Goal: Task Accomplishment & Management: Complete application form

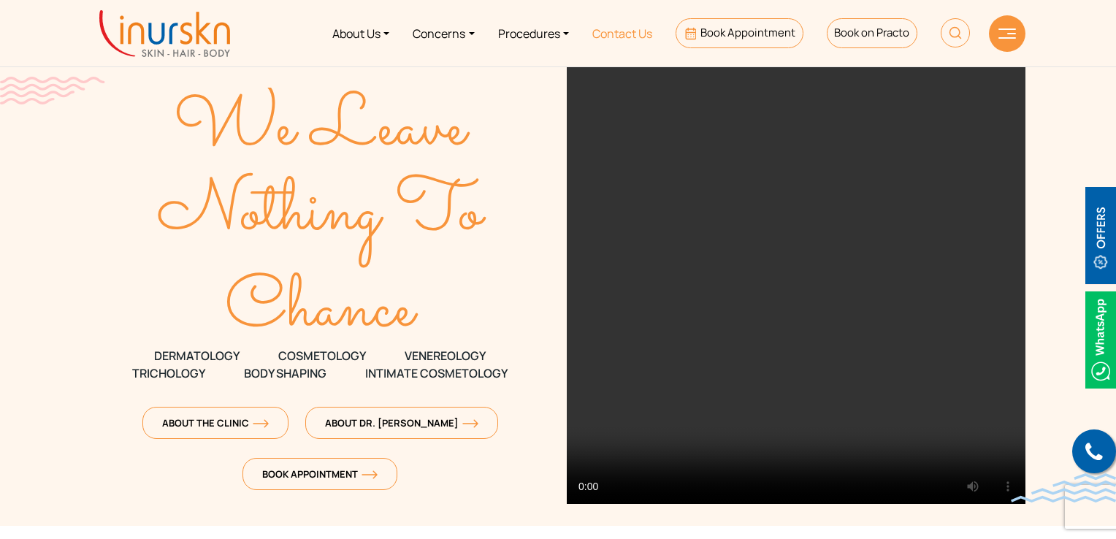
click at [620, 42] on link "Contact Us" at bounding box center [622, 33] width 83 height 55
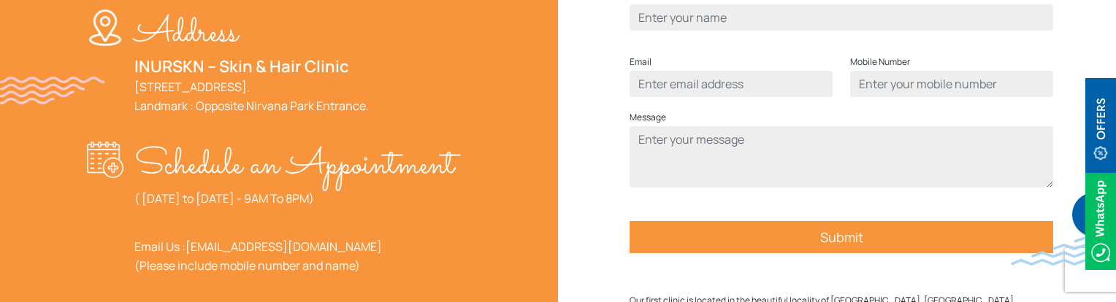
scroll to position [511, 0]
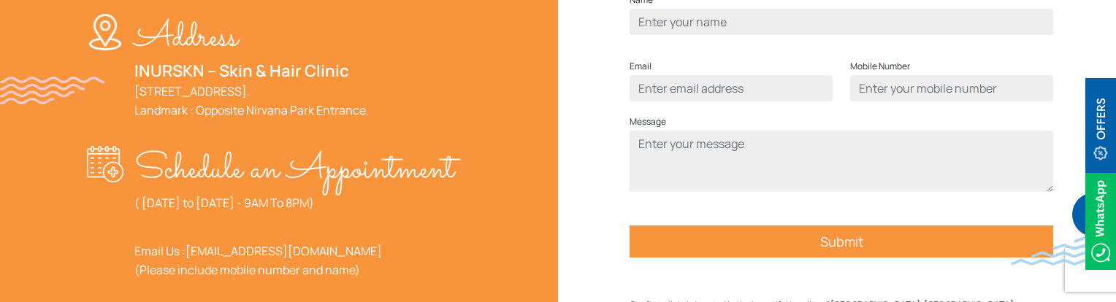
scroll to position [546, 0]
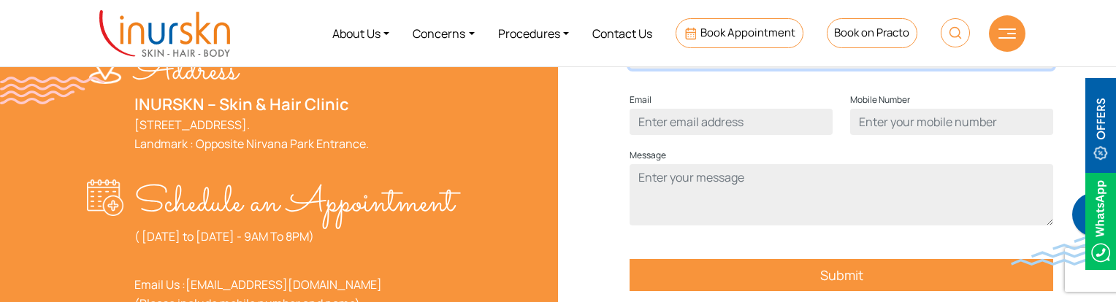
click at [687, 69] on input "Contact form" at bounding box center [842, 55] width 424 height 26
type input "[PERSON_NAME]"
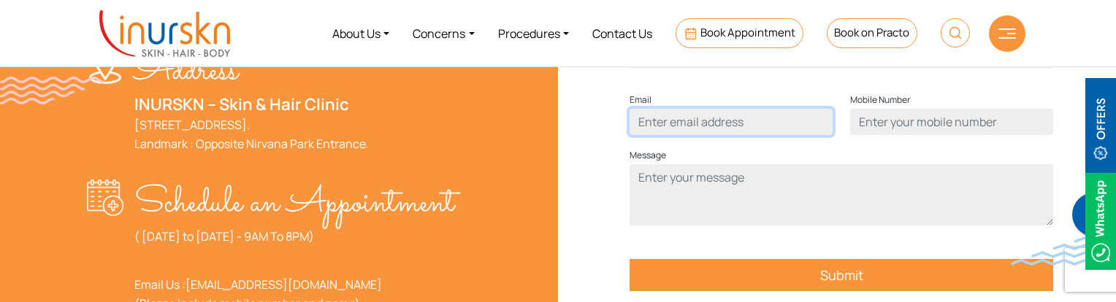
click at [698, 135] on input "Contact form" at bounding box center [731, 122] width 203 height 26
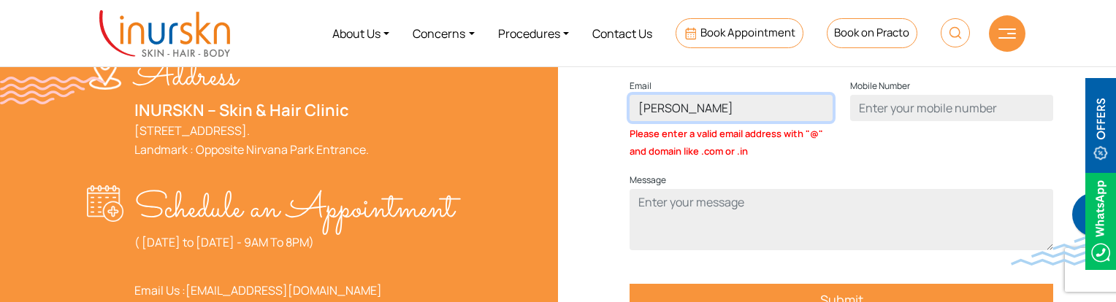
type input "ayub@gmail.com"
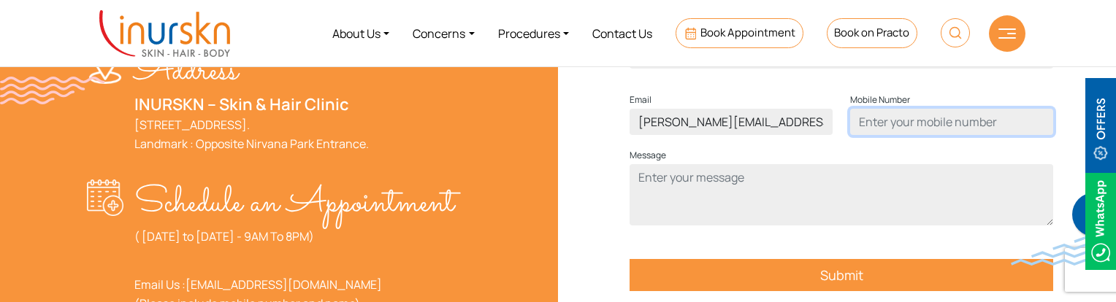
click at [885, 135] on input "Contact form" at bounding box center [951, 122] width 203 height 26
type input "9137465122"
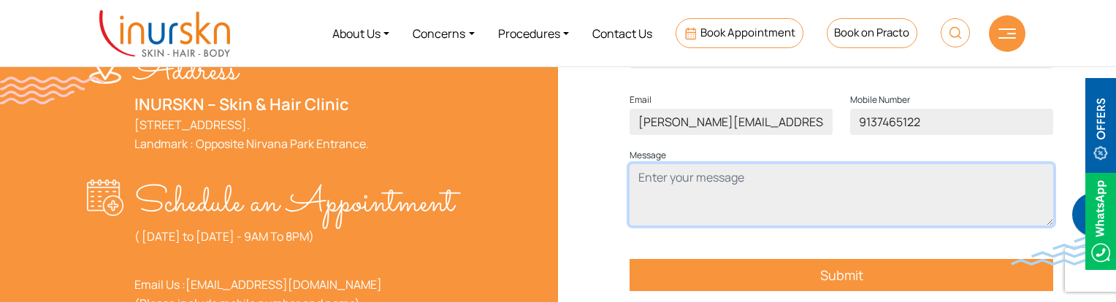
click at [692, 205] on textarea "Contact form" at bounding box center [842, 194] width 424 height 61
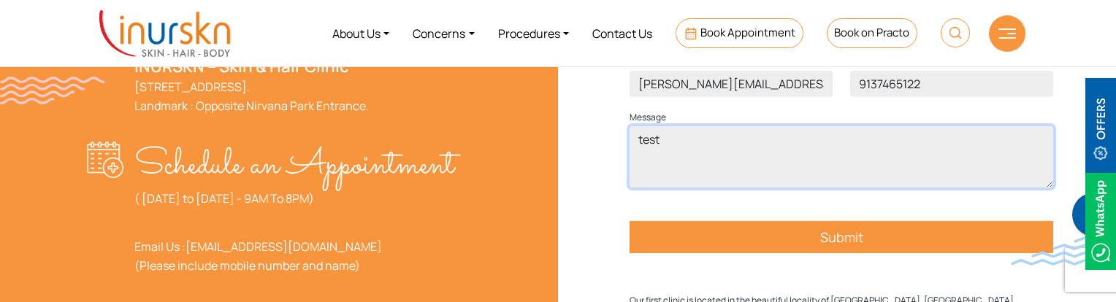
scroll to position [619, 0]
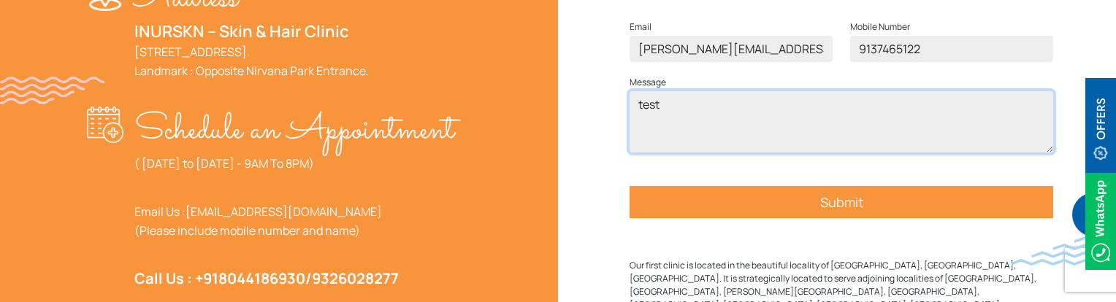
type textarea "test"
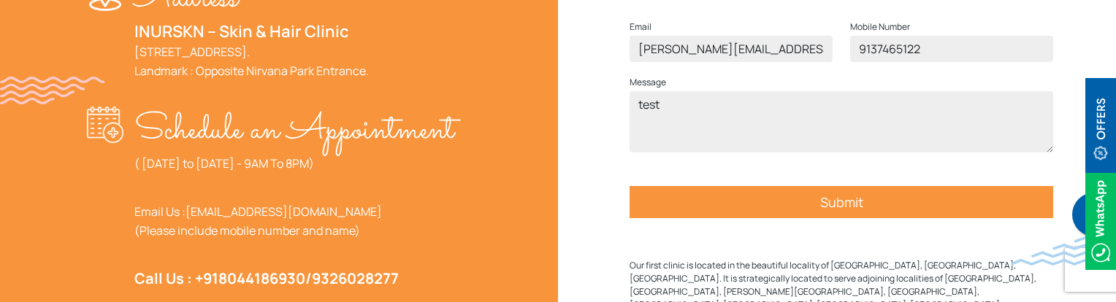
click at [806, 209] on form "Name ayub Email ayub@gmail.com Mobile Number 9137465122 Message test Submit" at bounding box center [842, 100] width 424 height 296
click at [824, 218] on input "Submit" at bounding box center [842, 202] width 424 height 32
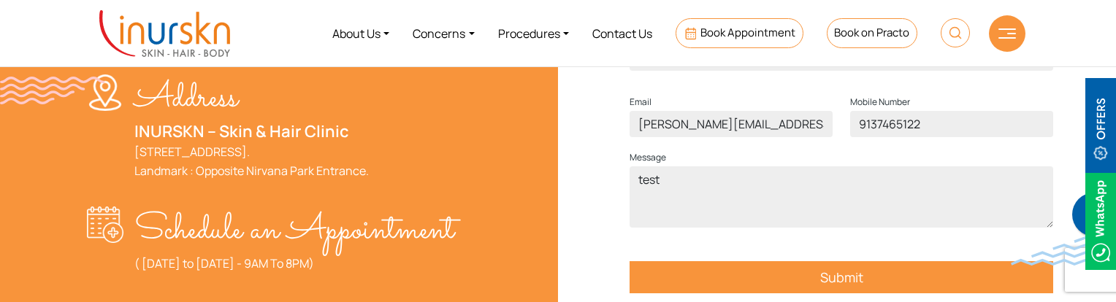
scroll to position [473, 0]
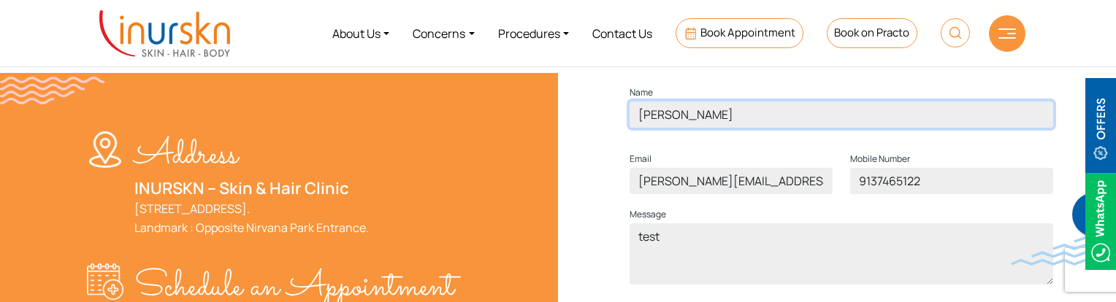
click at [698, 128] on input "ayub" at bounding box center [842, 115] width 424 height 26
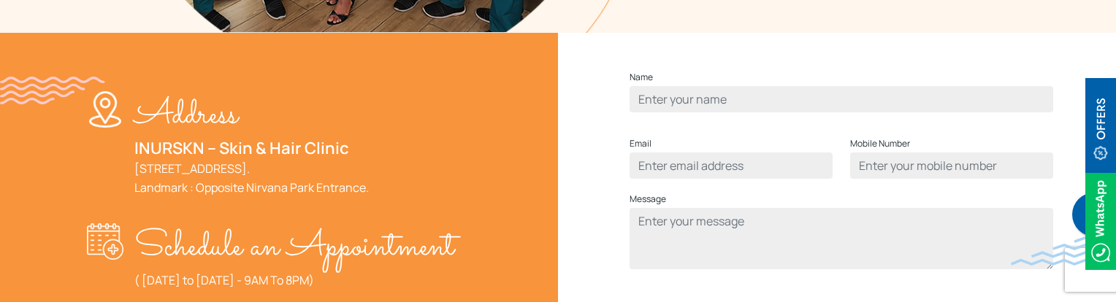
scroll to position [511, 0]
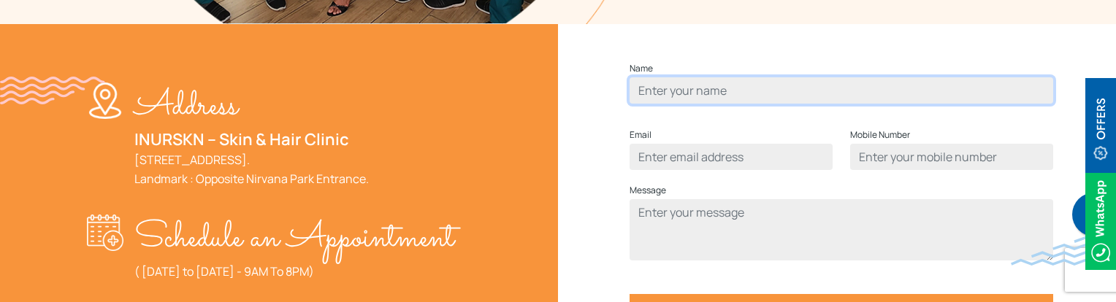
click at [781, 104] on input "Contact form" at bounding box center [842, 90] width 424 height 26
type input "[PERSON_NAME]"
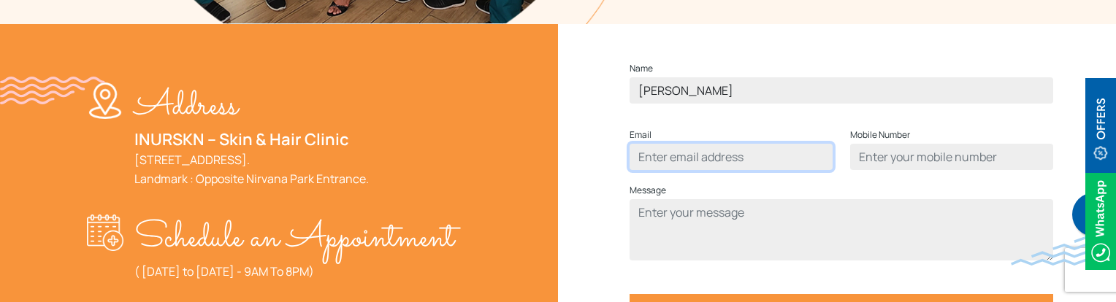
click at [757, 170] on input "Contact form" at bounding box center [731, 157] width 203 height 26
type input "ayub@gmail.com"
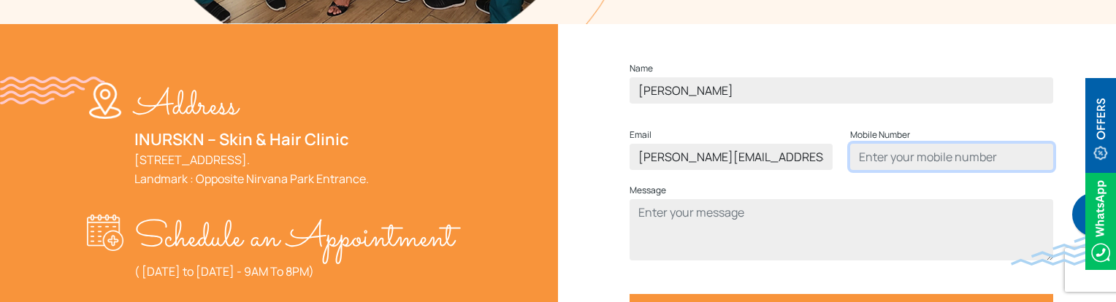
click at [885, 170] on input "Contact form" at bounding box center [951, 157] width 203 height 26
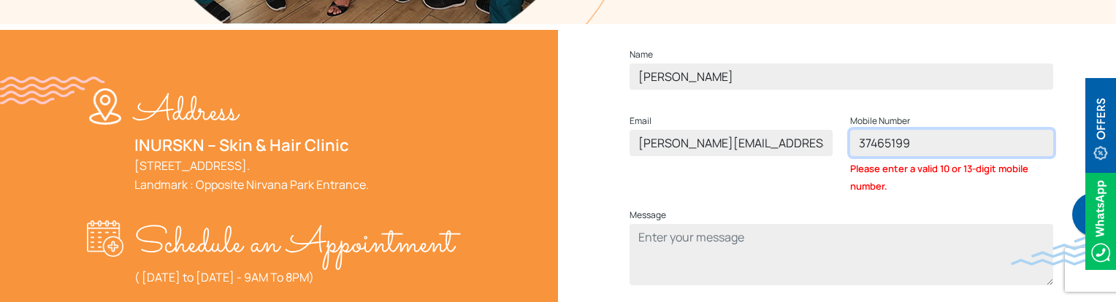
click at [863, 156] on input "37465199" at bounding box center [951, 143] width 203 height 26
click at [860, 156] on input "37465199" at bounding box center [951, 143] width 203 height 26
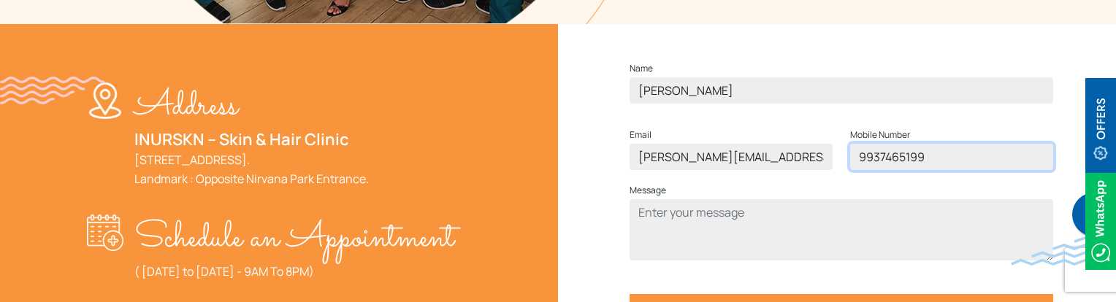
type input "9937465199"
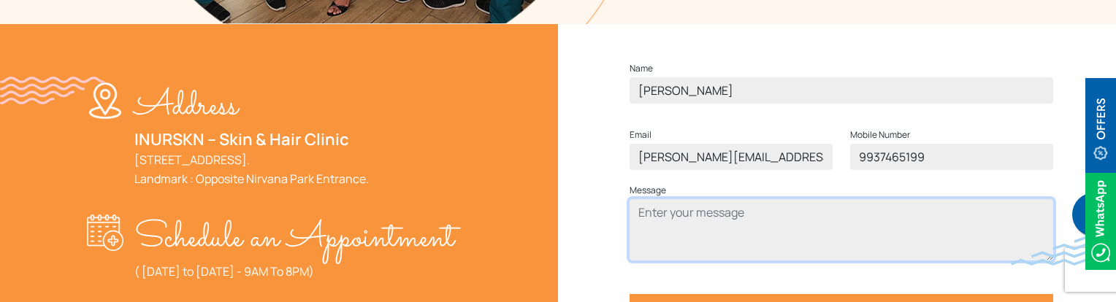
click at [709, 253] on textarea "Contact form" at bounding box center [842, 229] width 424 height 61
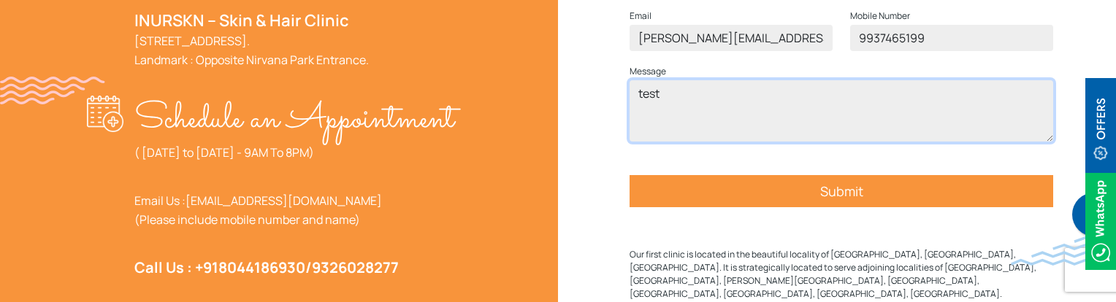
scroll to position [657, 0]
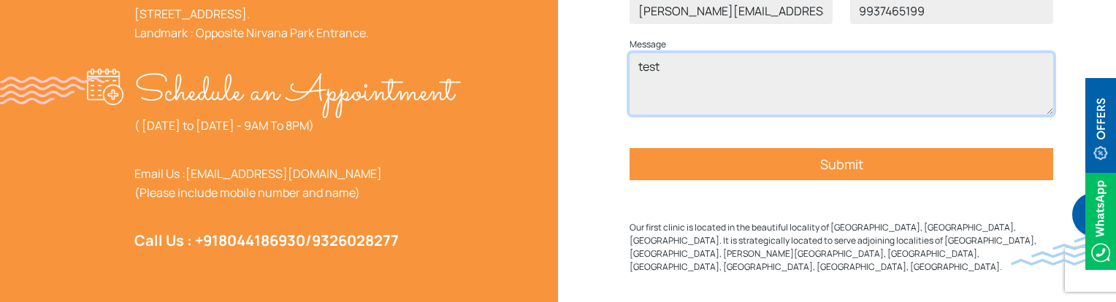
type textarea "test"
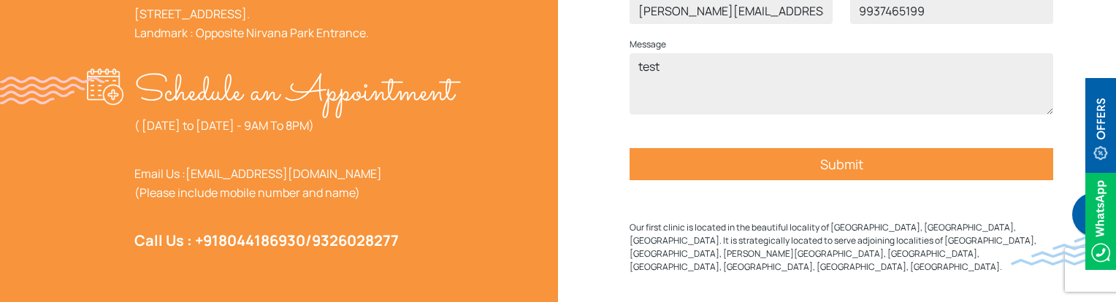
click at [809, 180] on input "Submit" at bounding box center [842, 164] width 424 height 32
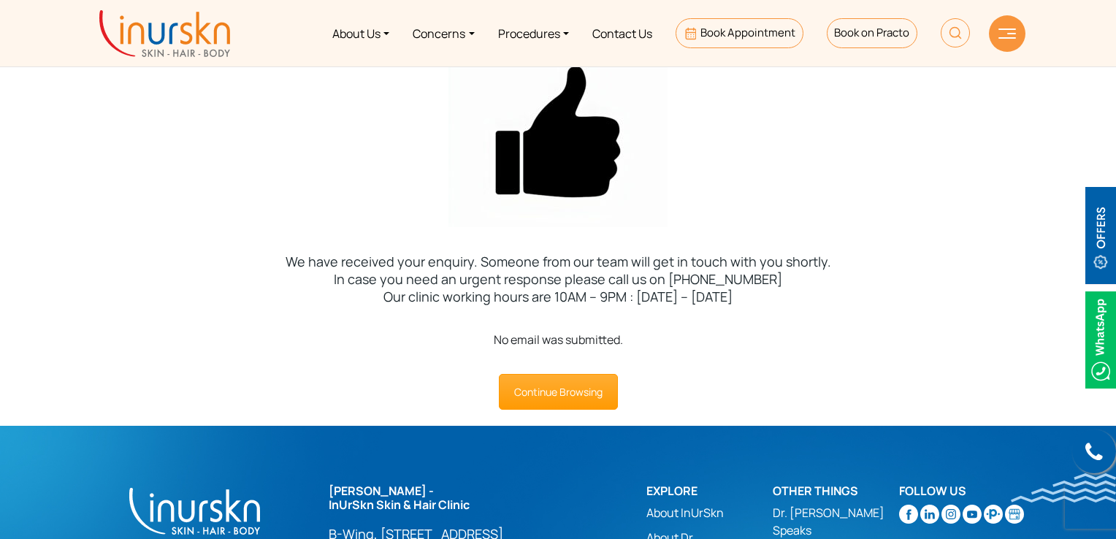
drag, startPoint x: 493, startPoint y: 337, endPoint x: 625, endPoint y: 338, distance: 131.5
click at [625, 302] on div "No email was submitted." at bounding box center [558, 340] width 1116 height 18
copy div "No email was submitted."
